Goal: Find specific page/section

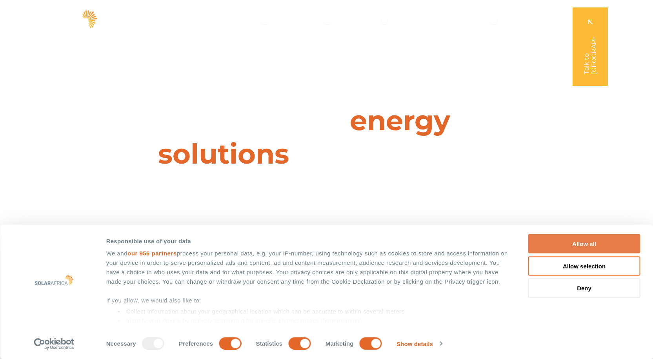
click at [555, 248] on button "Allow all" at bounding box center [584, 243] width 112 height 19
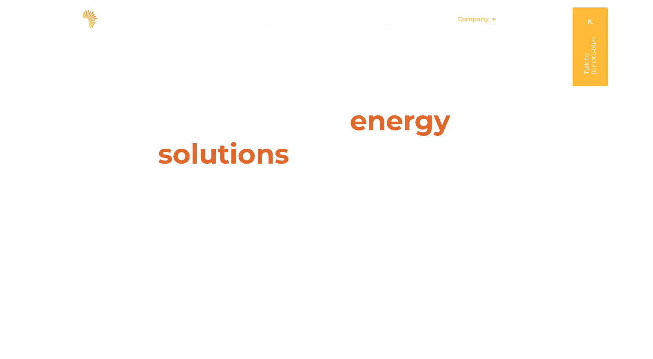
click at [472, 18] on span "Company" at bounding box center [473, 19] width 31 height 9
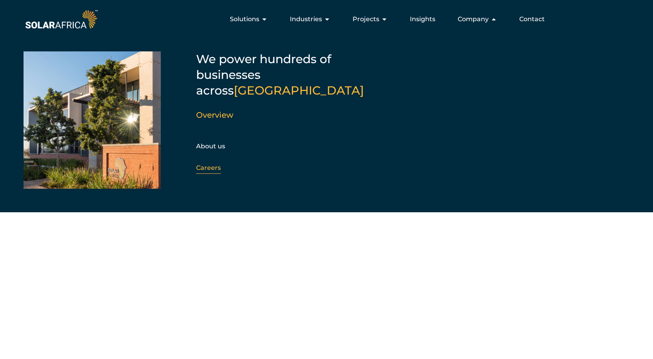
click at [203, 164] on link "Careers" at bounding box center [208, 167] width 25 height 7
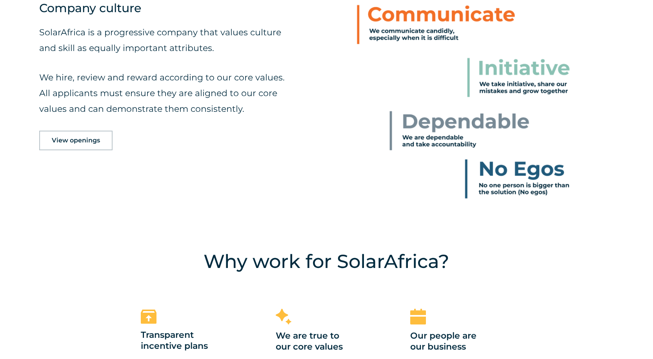
scroll to position [471, 0]
click at [51, 141] on link "View openings" at bounding box center [75, 140] width 73 height 20
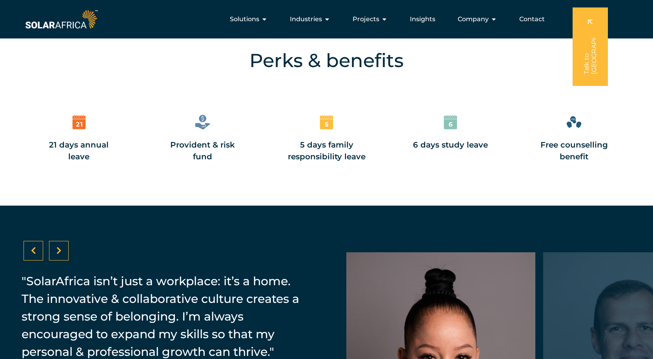
scroll to position [918, 0]
